Goal: Feedback & Contribution: Leave review/rating

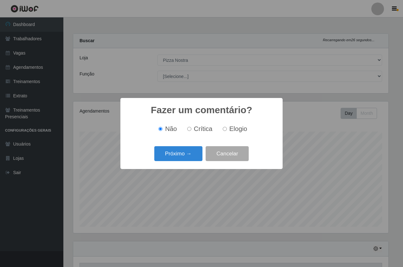
select select "337"
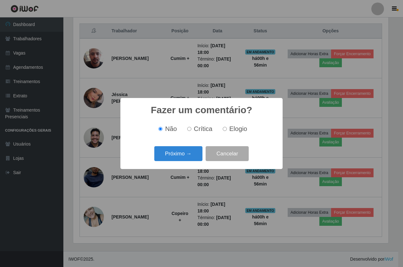
scroll to position [132, 315]
click at [177, 162] on div "Próximo → Cancelar" at bounding box center [202, 154] width 150 height 18
click at [177, 158] on button "Próximo →" at bounding box center [178, 153] width 48 height 15
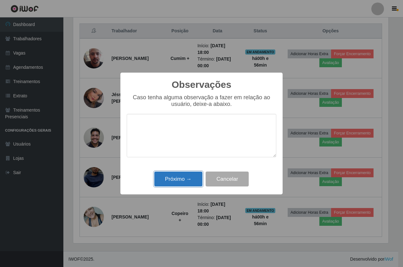
click at [185, 179] on button "Próximo →" at bounding box center [178, 178] width 48 height 15
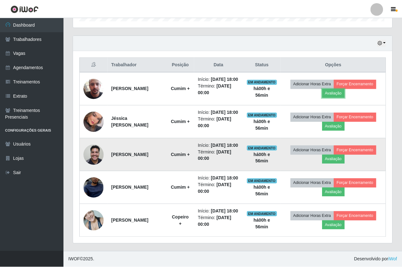
scroll to position [132, 318]
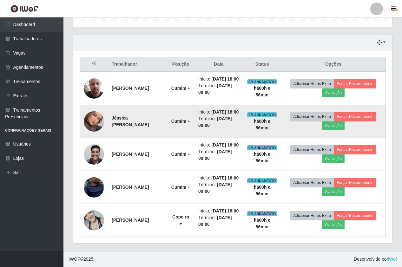
click at [326, 107] on td "Adicionar Horas Extra Forçar Encerramento Avaliação" at bounding box center [333, 121] width 104 height 33
click at [328, 107] on td "Adicionar Horas Extra Forçar Encerramento Avaliação" at bounding box center [333, 121] width 104 height 33
click at [328, 121] on button "Avaliação" at bounding box center [333, 125] width 22 height 9
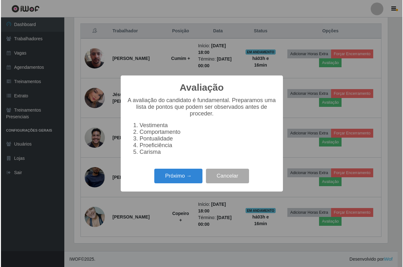
scroll to position [132, 315]
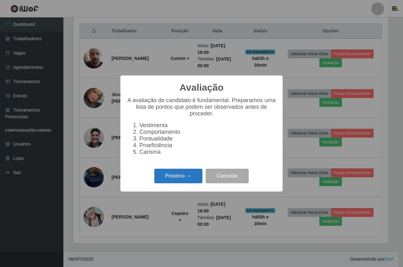
click at [175, 183] on button "Próximo →" at bounding box center [178, 176] width 48 height 15
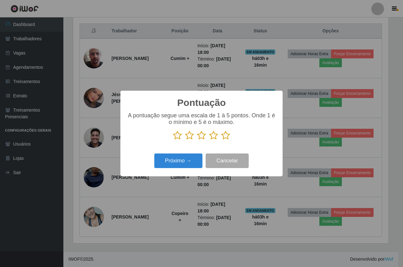
click at [225, 137] on icon at bounding box center [225, 136] width 9 height 10
click at [221, 140] on input "radio" at bounding box center [221, 140] width 0 height 0
click at [187, 159] on button "Próximo →" at bounding box center [178, 160] width 48 height 15
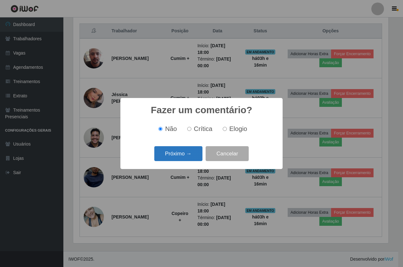
click at [187, 151] on button "Próximo →" at bounding box center [178, 153] width 48 height 15
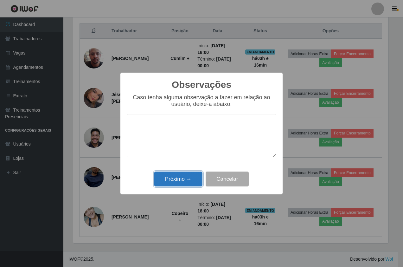
click at [189, 180] on button "Próximo →" at bounding box center [178, 178] width 48 height 15
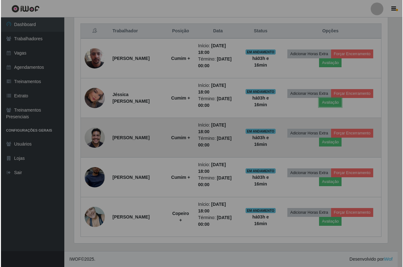
scroll to position [132, 318]
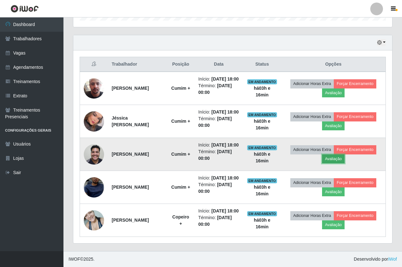
click at [331, 154] on button "Avaliação" at bounding box center [333, 158] width 22 height 9
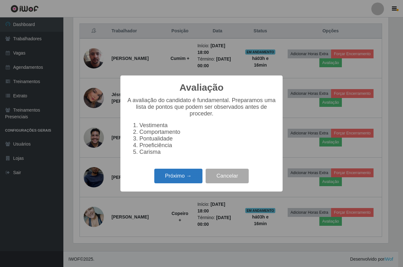
click at [185, 178] on button "Próximo →" at bounding box center [178, 176] width 48 height 15
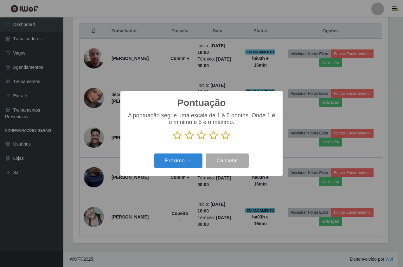
scroll to position [316764, 316580]
click at [219, 137] on p at bounding box center [202, 136] width 150 height 10
click at [224, 135] on icon at bounding box center [225, 136] width 9 height 10
click at [221, 140] on input "radio" at bounding box center [221, 140] width 0 height 0
click at [192, 162] on button "Próximo →" at bounding box center [178, 160] width 48 height 15
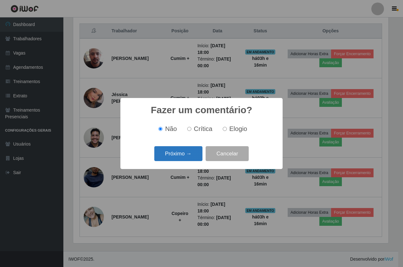
click at [189, 159] on button "Próximo →" at bounding box center [178, 153] width 48 height 15
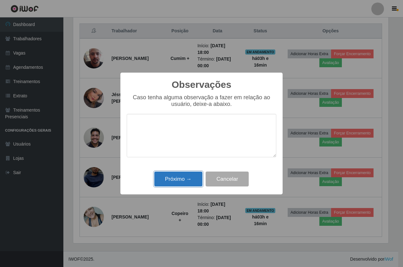
drag, startPoint x: 185, startPoint y: 183, endPoint x: 216, endPoint y: 182, distance: 31.1
click at [186, 183] on button "Próximo →" at bounding box center [178, 178] width 48 height 15
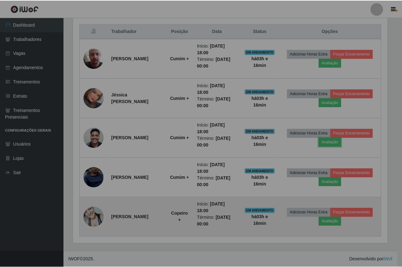
scroll to position [132, 318]
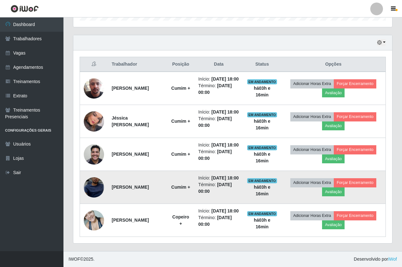
click at [344, 187] on td "Adicionar Horas Extra Forçar Encerramento Avaliação" at bounding box center [333, 187] width 104 height 33
click at [339, 187] on button "Avaliação" at bounding box center [333, 191] width 22 height 9
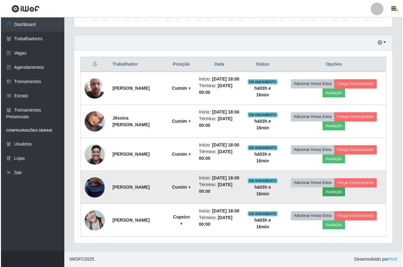
scroll to position [132, 315]
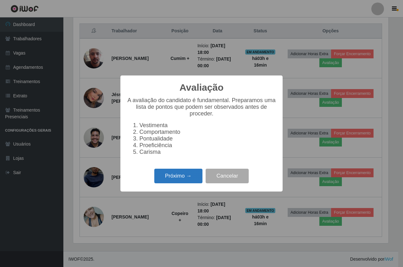
click at [198, 177] on button "Próximo →" at bounding box center [178, 176] width 48 height 15
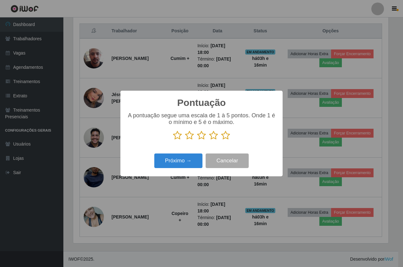
click at [228, 137] on icon at bounding box center [225, 136] width 9 height 10
click at [221, 140] on input "radio" at bounding box center [221, 140] width 0 height 0
click at [184, 160] on button "Próximo →" at bounding box center [178, 160] width 48 height 15
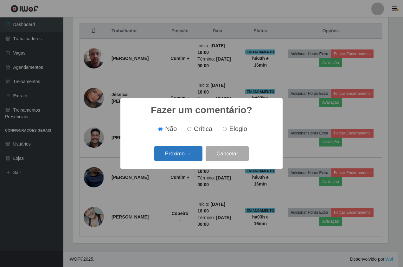
click at [184, 154] on button "Próximo →" at bounding box center [178, 153] width 48 height 15
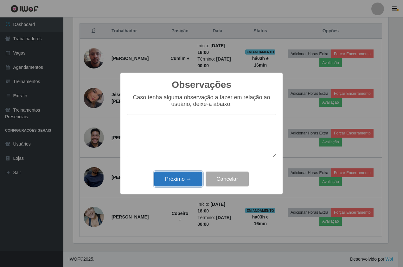
click at [186, 174] on button "Próximo →" at bounding box center [178, 178] width 48 height 15
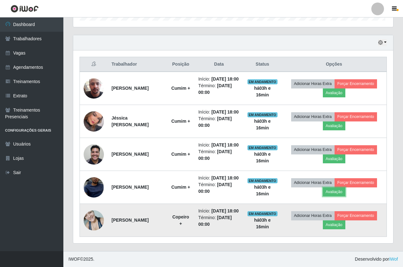
scroll to position [132, 318]
click at [342, 222] on button "Avaliação" at bounding box center [333, 224] width 22 height 9
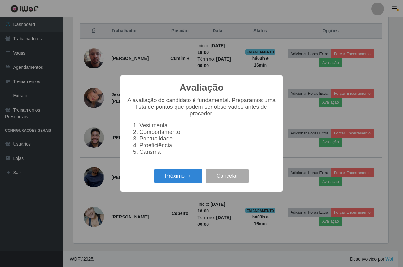
click at [194, 171] on div "Próximo → Cancelar" at bounding box center [202, 176] width 150 height 18
click at [187, 174] on button "Próximo →" at bounding box center [178, 176] width 48 height 15
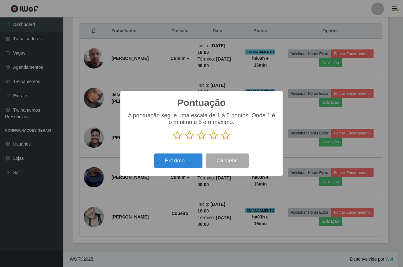
click at [227, 140] on icon at bounding box center [225, 136] width 9 height 10
click at [221, 140] on input "radio" at bounding box center [221, 140] width 0 height 0
click at [186, 155] on button "Próximo →" at bounding box center [178, 160] width 48 height 15
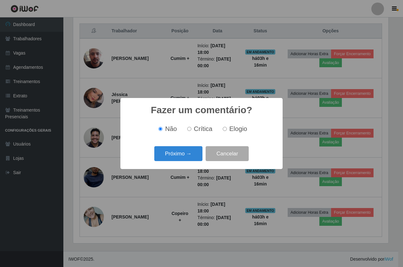
click at [187, 156] on button "Próximo →" at bounding box center [178, 153] width 48 height 15
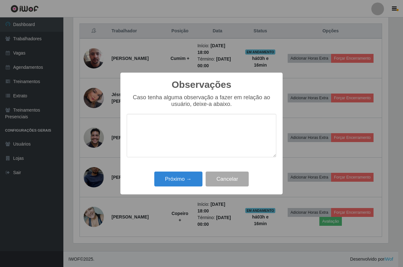
click at [192, 171] on div "Próximo → Cancelar" at bounding box center [202, 179] width 150 height 18
click at [191, 175] on button "Próximo →" at bounding box center [178, 178] width 48 height 15
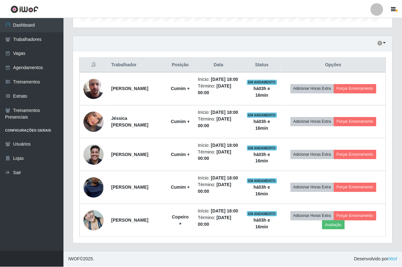
scroll to position [132, 318]
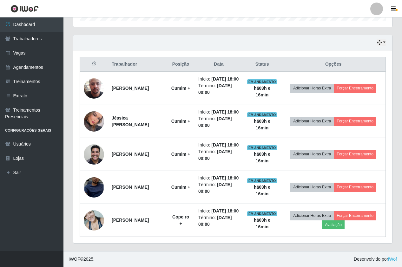
drag, startPoint x: 150, startPoint y: 266, endPoint x: 150, endPoint y: 269, distance: 3.2
click at [150, 267] on html "Perfil Alterar Senha Sair Dashboard Trabalhadores Vagas Agendamentos Treinament…" at bounding box center [201, 30] width 402 height 473
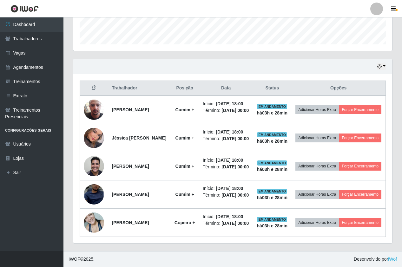
scroll to position [206, 0]
click at [39, 48] on link "Vagas" at bounding box center [31, 53] width 63 height 14
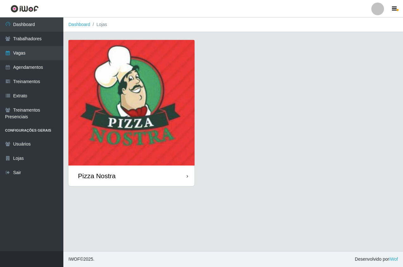
click at [154, 88] on img at bounding box center [131, 102] width 126 height 125
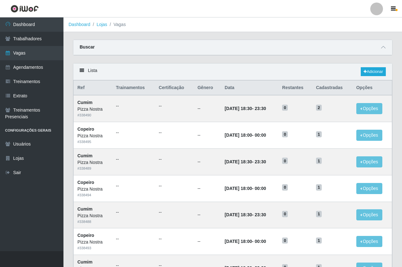
click at [112, 57] on div "Carregando... Buscar Início em Término em Função [Selecione...] ASG ASG + ASG +…" at bounding box center [232, 51] width 329 height 23
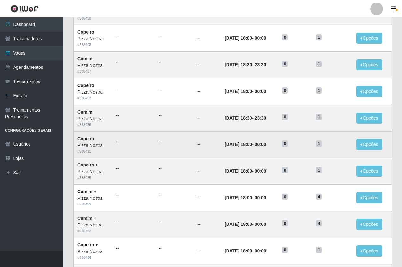
scroll to position [270, 0]
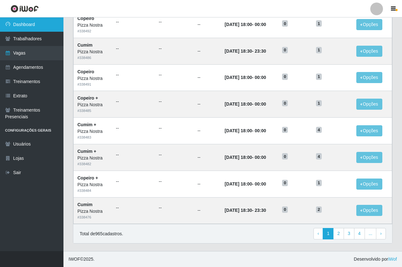
drag, startPoint x: 18, startPoint y: 24, endPoint x: 24, endPoint y: 31, distance: 9.4
click at [18, 24] on link "Dashboard" at bounding box center [31, 24] width 63 height 14
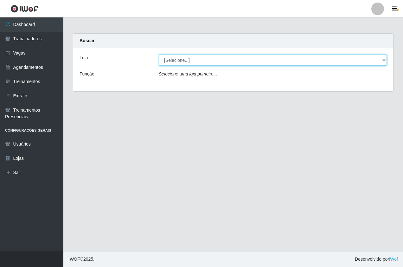
drag, startPoint x: 191, startPoint y: 57, endPoint x: 190, endPoint y: 63, distance: 6.2
click at [190, 57] on select "[Selecione...] Pizza Nostra" at bounding box center [273, 60] width 228 height 11
select select "337"
click at [159, 55] on select "[Selecione...] Pizza Nostra" at bounding box center [273, 60] width 228 height 11
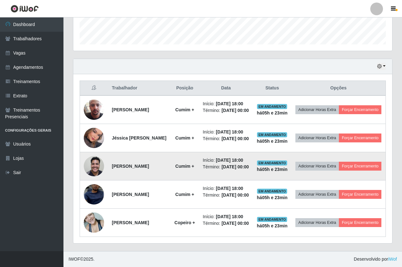
scroll to position [206, 0]
